Goal: Task Accomplishment & Management: Manage account settings

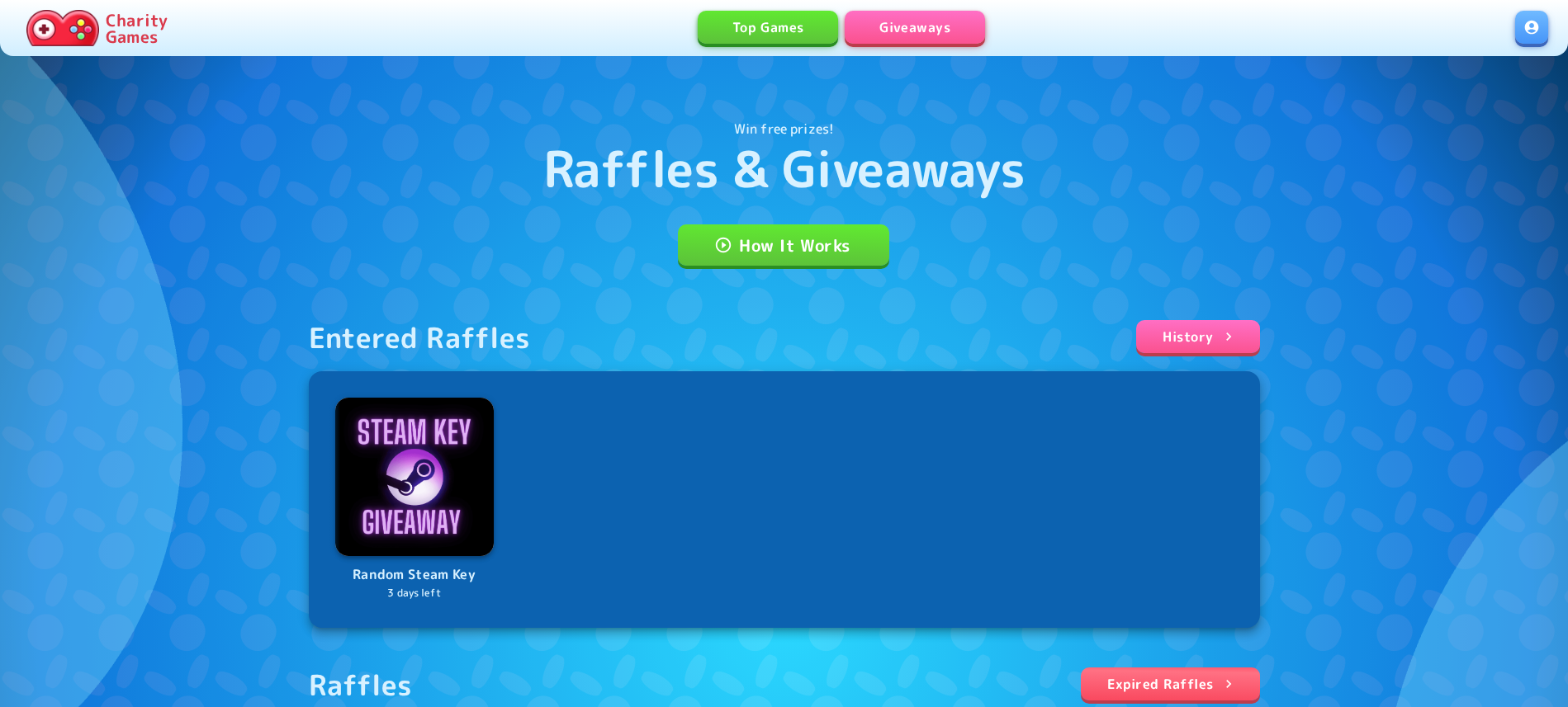
scroll to position [252, 0]
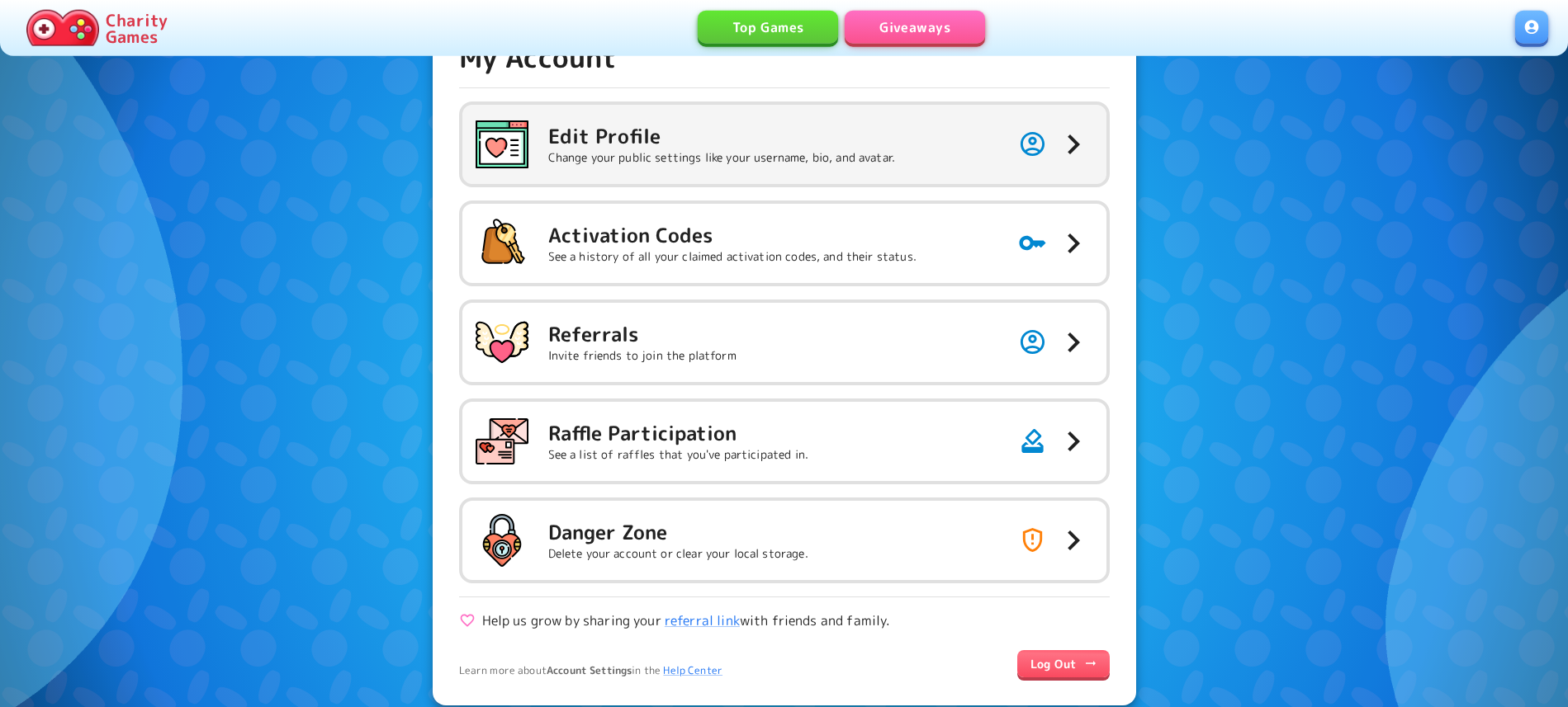
scroll to position [84, 0]
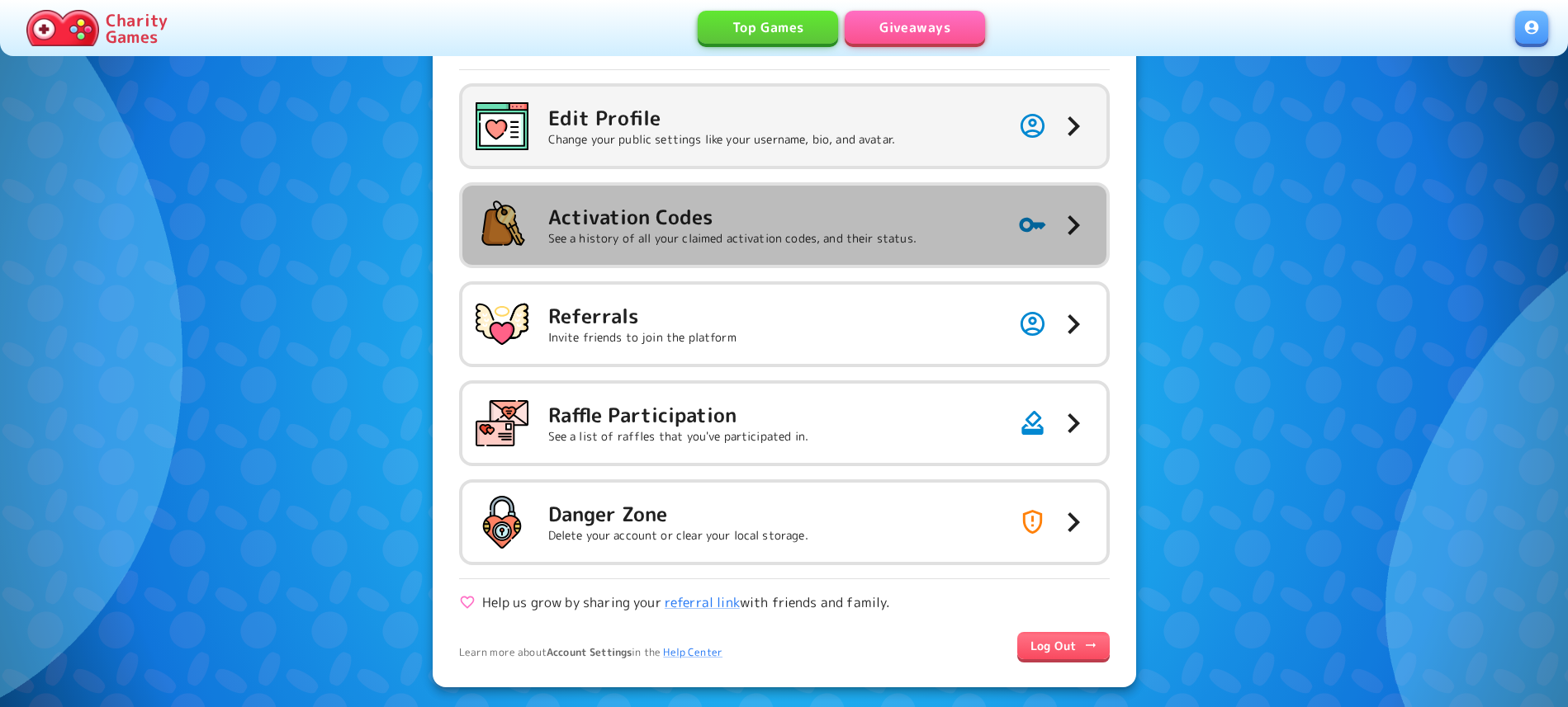
click at [824, 228] on h5 "Activation Codes" at bounding box center [732, 216] width 369 height 27
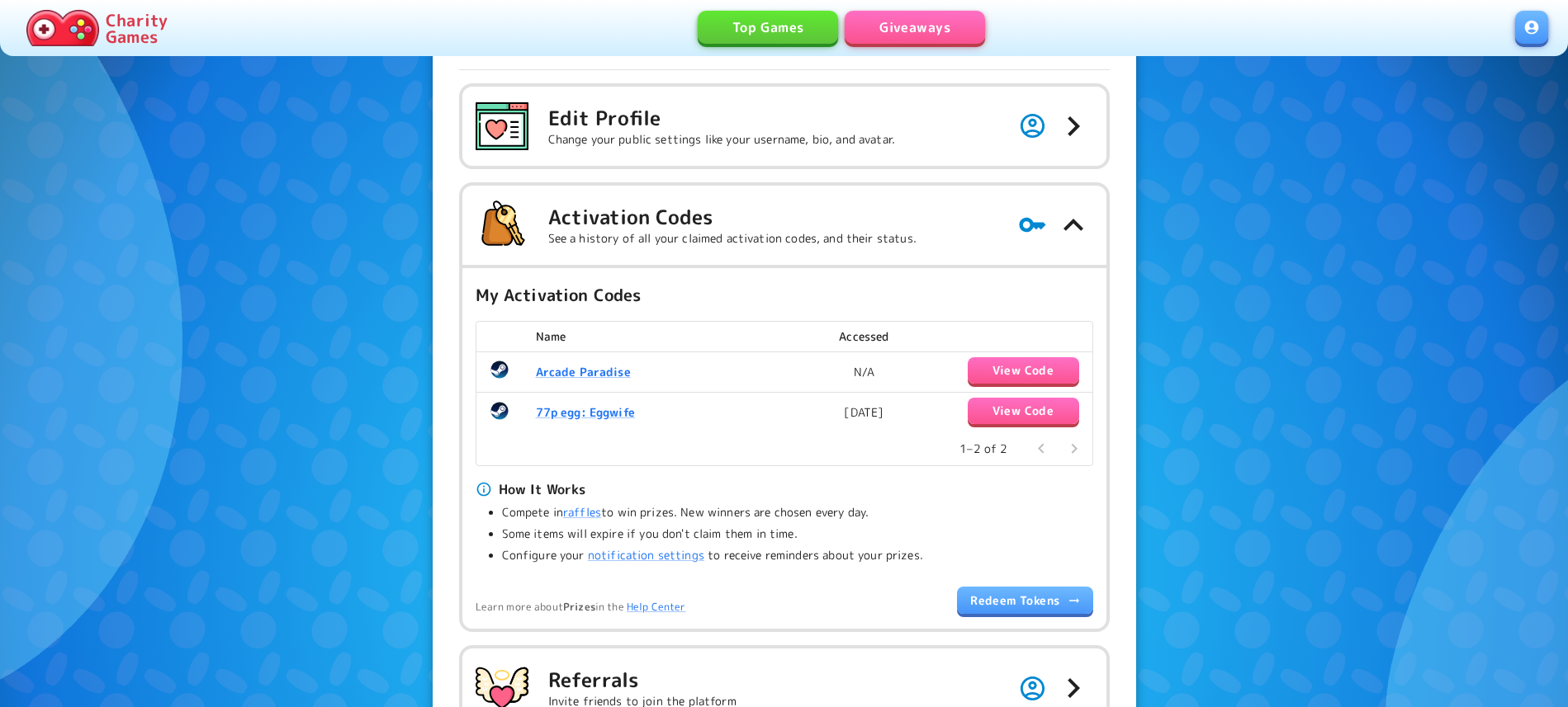
click at [994, 371] on button "View Code" at bounding box center [1023, 370] width 111 height 27
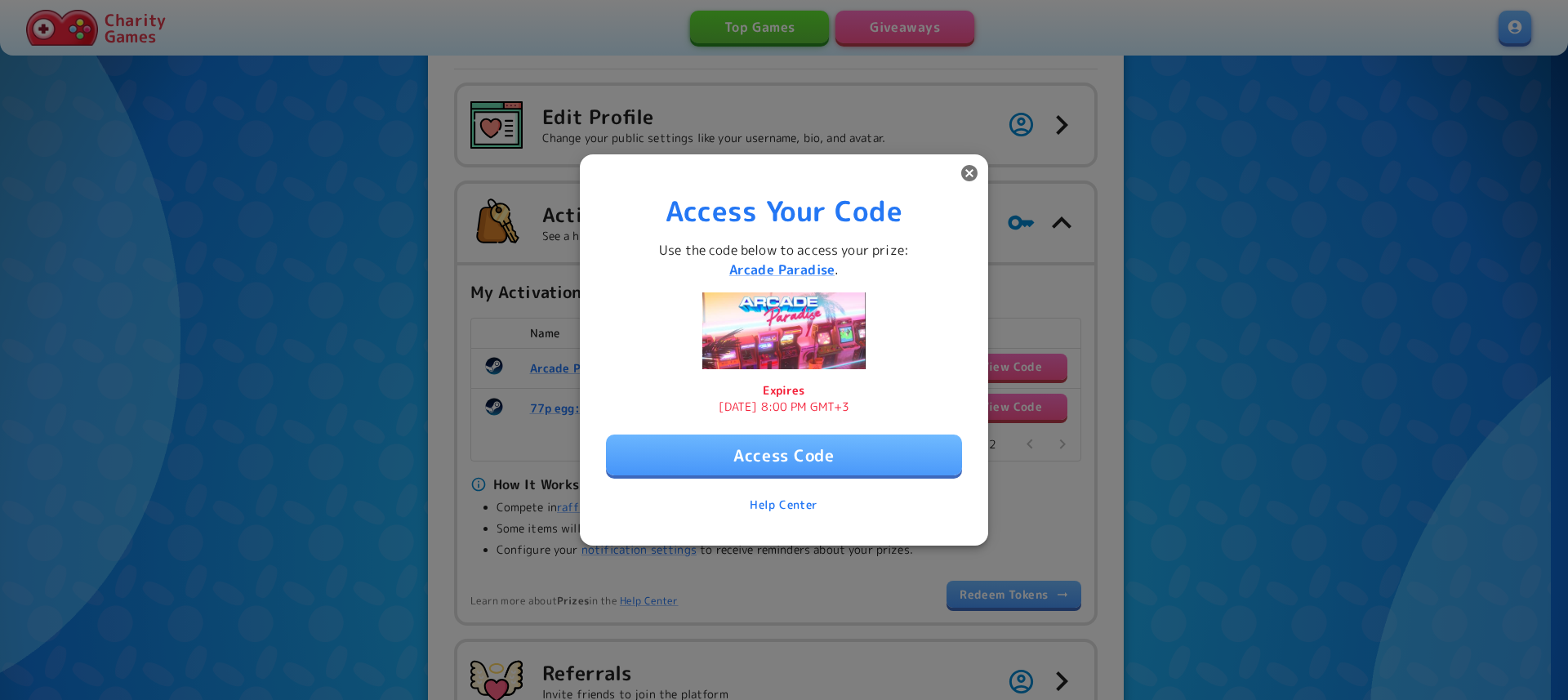
click at [800, 485] on div "Access Your Code Use the code below to access your prize: Arcade Paradise . Exp…" at bounding box center [784, 351] width 356 height 340
click at [811, 461] on button "Access Code" at bounding box center [784, 455] width 356 height 41
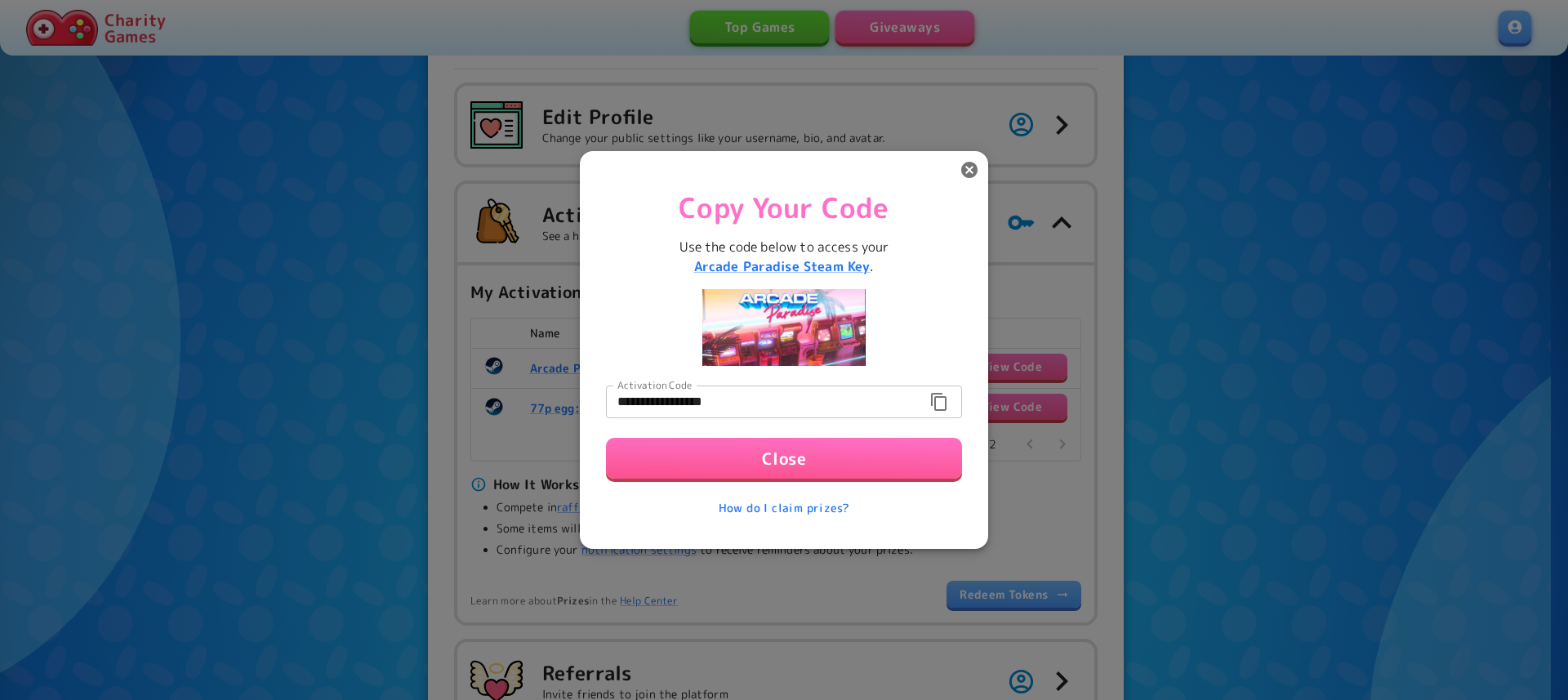
click at [937, 404] on icon "button" at bounding box center [939, 402] width 20 height 20
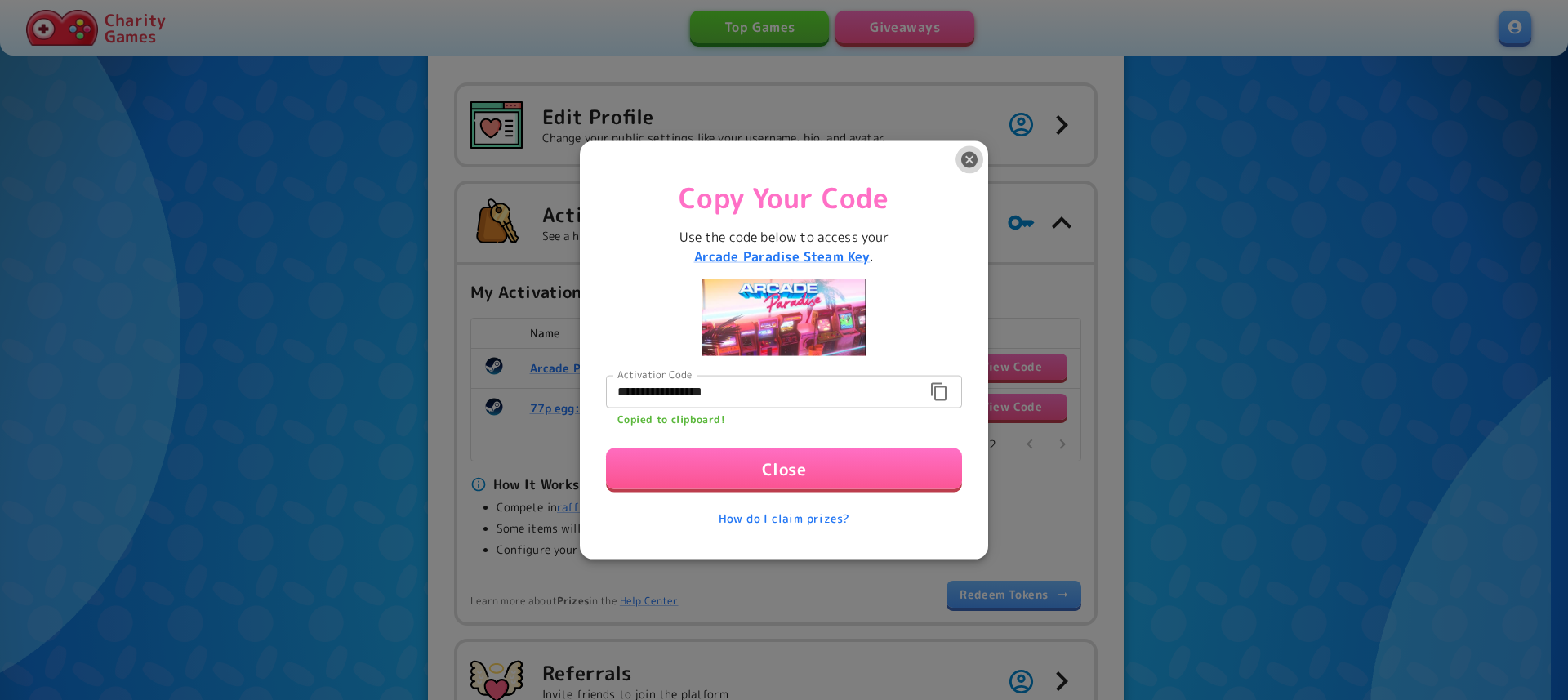
click at [965, 159] on icon "button" at bounding box center [969, 159] width 17 height 17
